Goal: Information Seeking & Learning: Learn about a topic

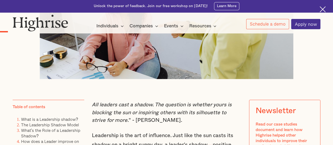
scroll to position [263, 0]
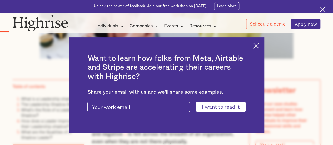
click at [259, 47] on img at bounding box center [256, 46] width 6 height 6
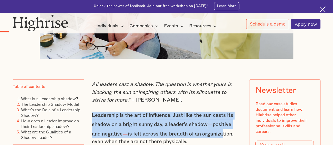
drag, startPoint x: 92, startPoint y: 117, endPoint x: 224, endPoint y: 133, distance: 133.7
click at [224, 133] on p "Leadership is the art of influence. Just like the sun casts its shadow on a bri…" at bounding box center [167, 129] width 150 height 34
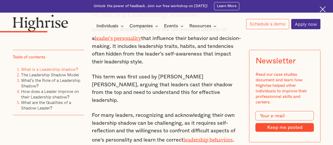
scroll to position [553, 0]
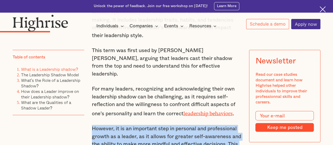
drag, startPoint x: 92, startPoint y: 112, endPoint x: 235, endPoint y: 136, distance: 145.0
click at [235, 136] on p "However, it is an important step in personal and professional growth as a leade…" at bounding box center [167, 146] width 150 height 42
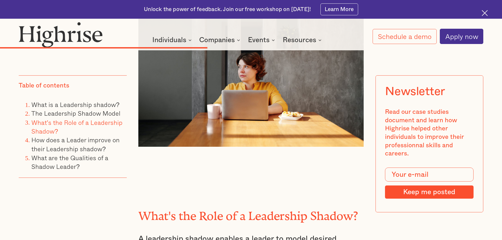
scroll to position [1791, 0]
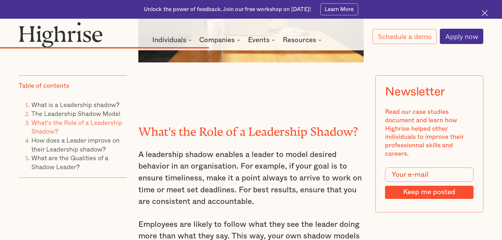
click at [237, 145] on p "Employees are likely to follow what they see the leader doing more than what th…" at bounding box center [250, 236] width 225 height 35
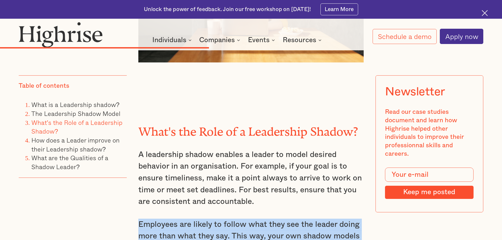
drag, startPoint x: 207, startPoint y: 230, endPoint x: 136, endPoint y: 204, distance: 74.9
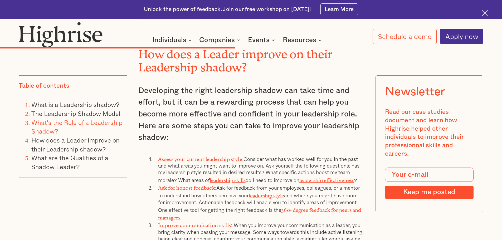
scroll to position [2028, 0]
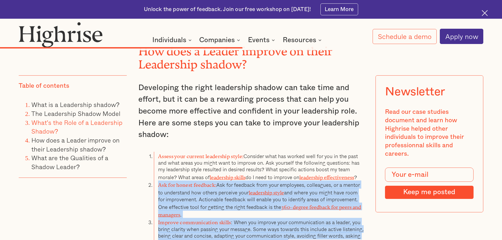
drag, startPoint x: 158, startPoint y: 166, endPoint x: 362, endPoint y: 221, distance: 211.2
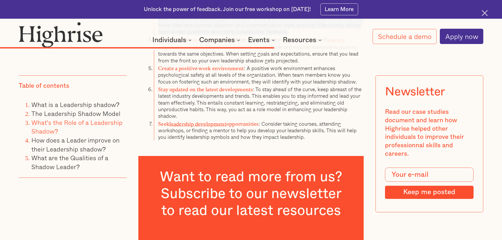
scroll to position [2371, 0]
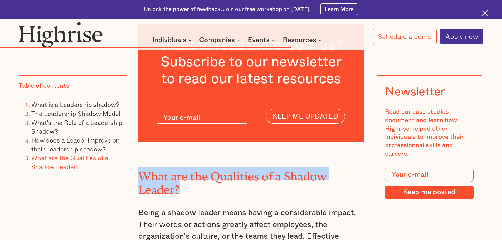
drag, startPoint x: 142, startPoint y: 151, endPoint x: 215, endPoint y: 160, distance: 73.5
click at [215, 145] on h2 "What are the Qualities of a Shadow Leader?" at bounding box center [250, 180] width 225 height 27
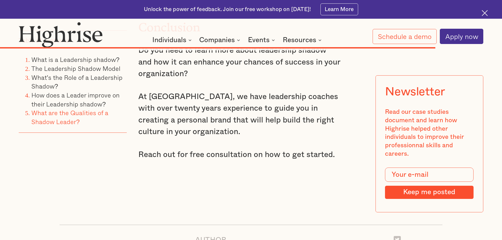
scroll to position [3529, 0]
